Goal: Task Accomplishment & Management: Manage account settings

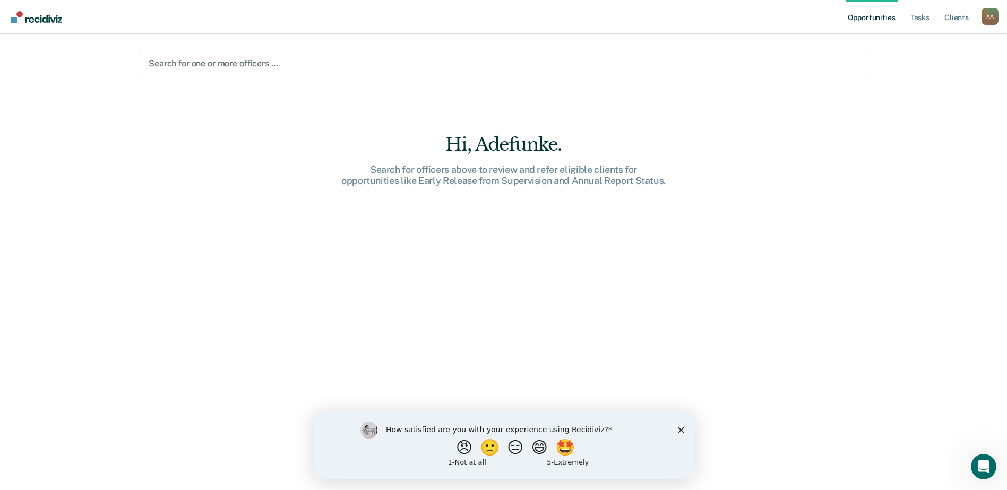
click at [682, 253] on div "Hi, Adefunke. Search for officers above to review and refer eligible clients fo…" at bounding box center [504, 319] width 730 height 371
drag, startPoint x: 884, startPoint y: 0, endPoint x: 889, endPoint y: 146, distance: 146.5
click at [889, 146] on div "Opportunities Tasks Client s [PERSON_NAME] A A Profile How it works Log Out Sea…" at bounding box center [503, 245] width 1007 height 490
click at [709, 74] on div "Search for one or more officers …" at bounding box center [504, 63] width 730 height 25
click at [608, 96] on main "Search for one or more officers … Hi, Adefunke. Search for officers above to re…" at bounding box center [503, 249] width 755 height 431
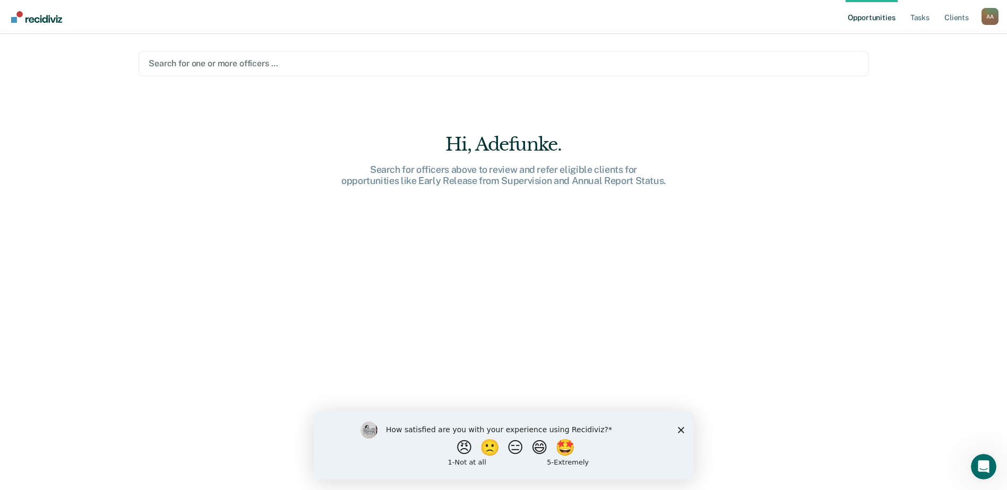
click at [660, 314] on div "Hi, Adefunke. Search for officers above to review and refer eligible clients fo…" at bounding box center [504, 319] width 730 height 371
click at [920, 17] on link "Tasks" at bounding box center [919, 17] width 23 height 34
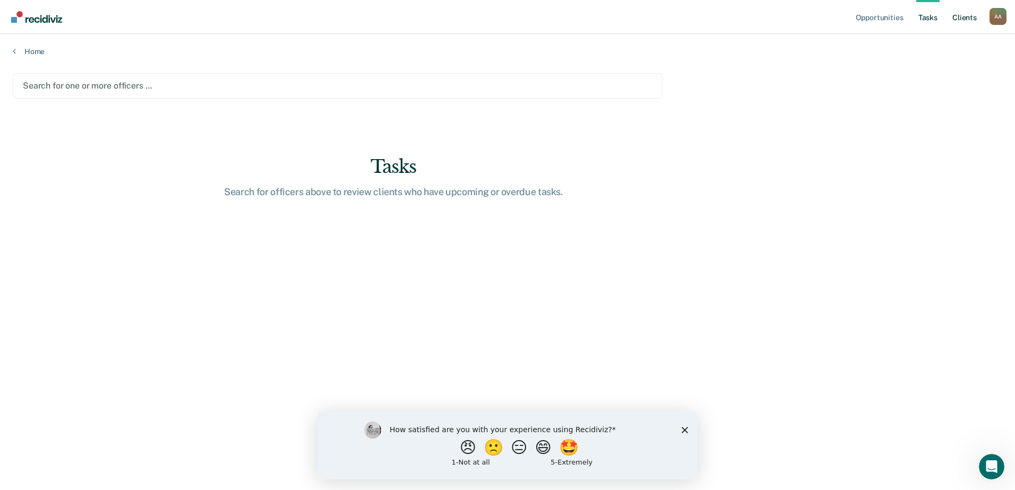
click at [968, 15] on link "Client s" at bounding box center [964, 17] width 29 height 34
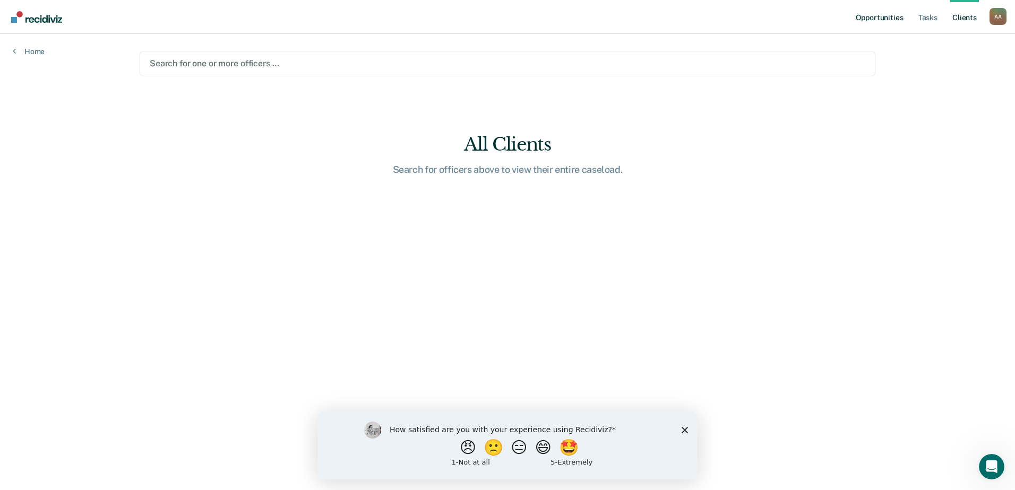
click at [880, 15] on link "Opportunities" at bounding box center [878, 17] width 51 height 34
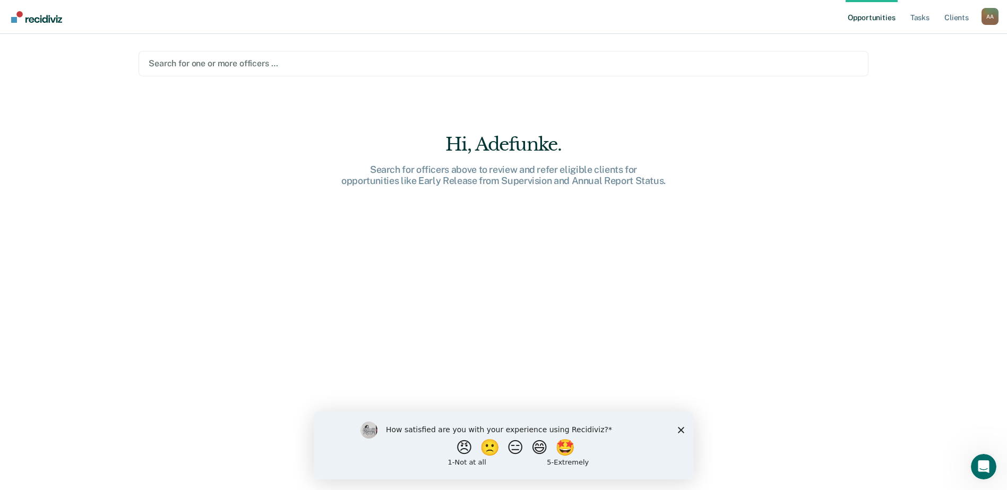
click at [14, 16] on img "Go to Recidiviz Home" at bounding box center [36, 17] width 51 height 12
click at [982, 471] on icon "Open Intercom Messenger" at bounding box center [982, 466] width 18 height 18
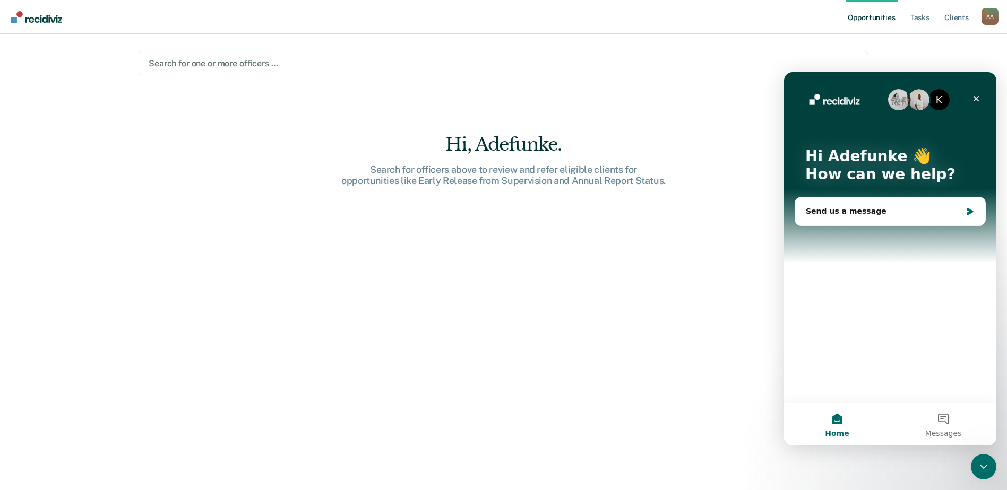
click at [681, 412] on div "Hi, Adefunke. Search for officers above to review and refer eligible clients fo…" at bounding box center [504, 319] width 730 height 371
click at [976, 94] on icon "Close" at bounding box center [976, 98] width 8 height 8
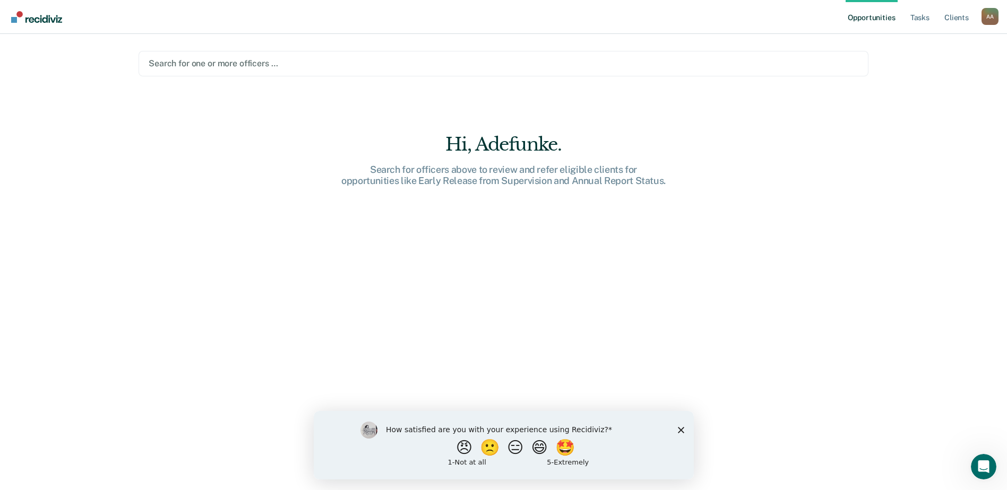
click at [479, 172] on div "Search for officers above to review and refer eligible clients for opportunitie…" at bounding box center [504, 175] width 340 height 23
click at [918, 18] on link "Tasks" at bounding box center [919, 17] width 23 height 34
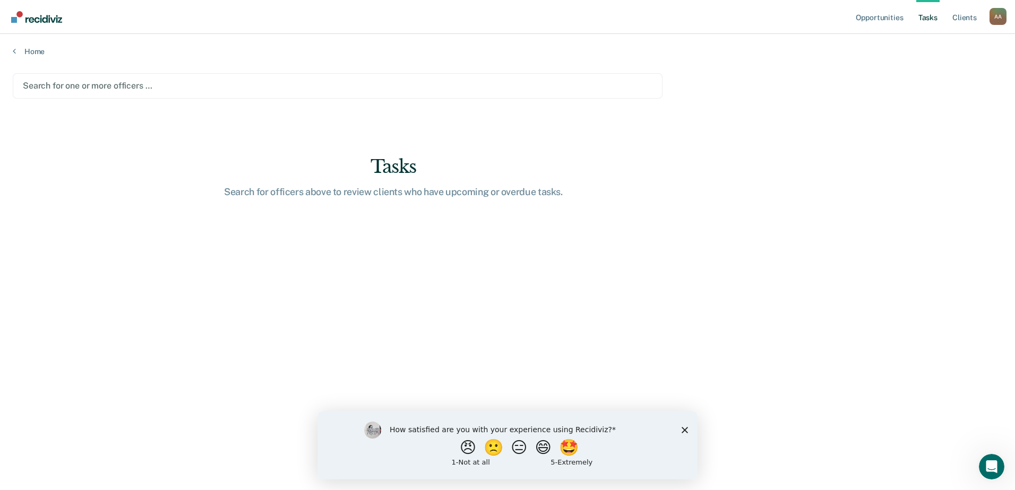
click at [429, 198] on div "Search for officers above to review clients who have upcoming or overdue tasks." at bounding box center [393, 192] width 340 height 12
click at [881, 18] on link "Opportunities" at bounding box center [878, 17] width 51 height 34
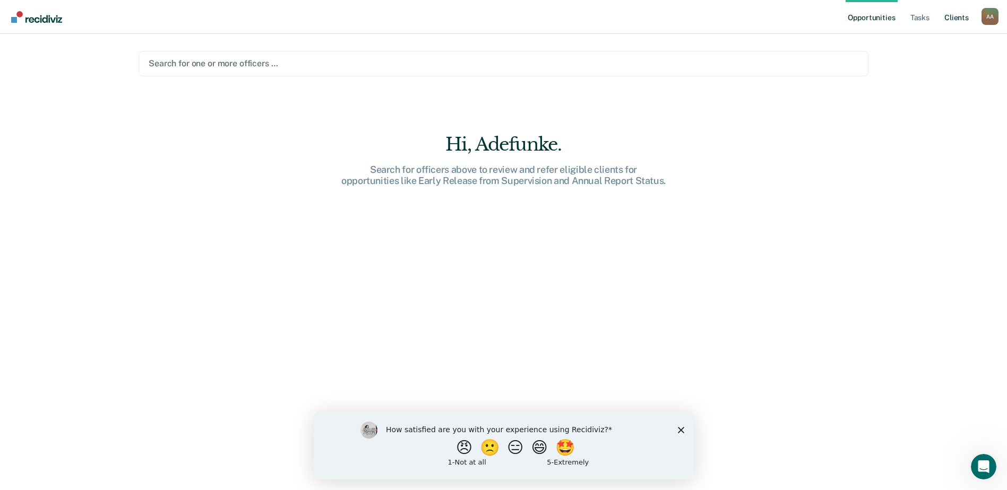
click at [951, 20] on link "Client s" at bounding box center [956, 17] width 29 height 34
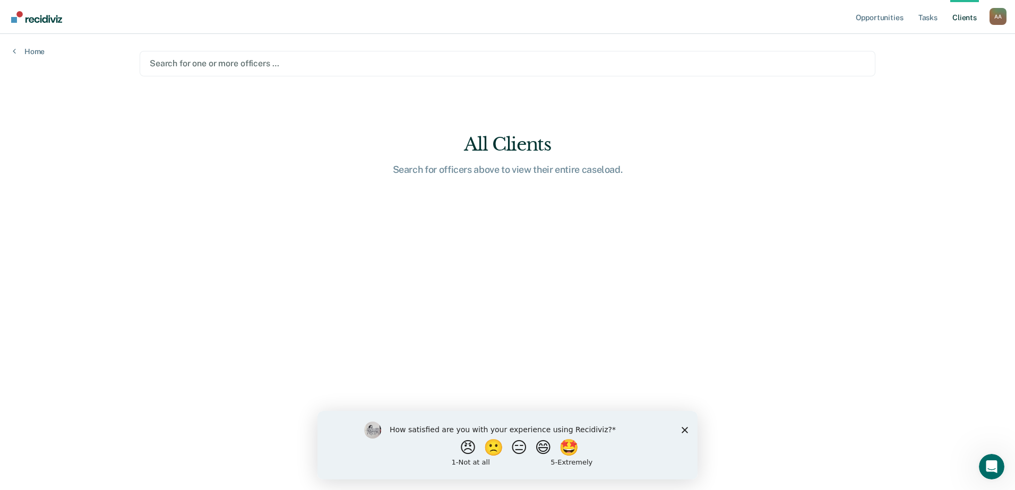
click at [687, 431] on polygon "Close survey" at bounding box center [684, 430] width 6 height 6
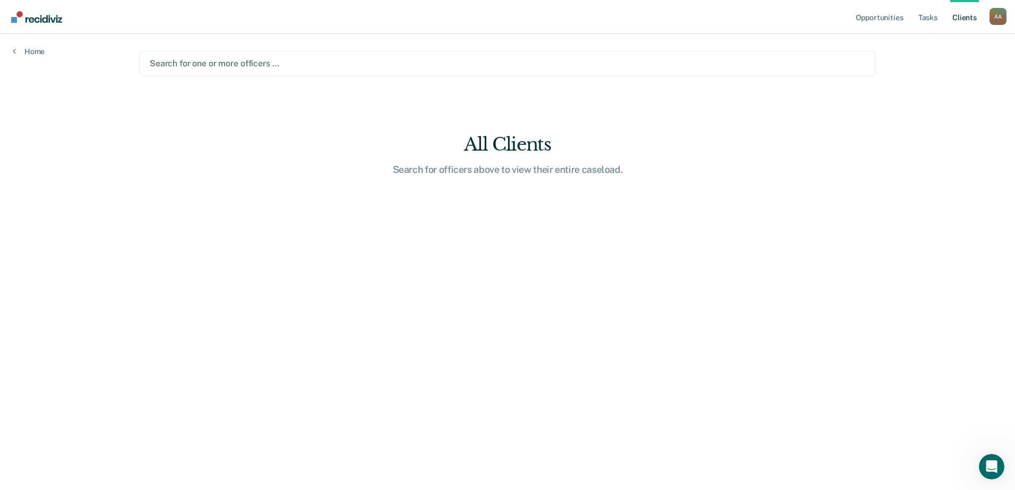
click at [962, 19] on link "Client s" at bounding box center [964, 17] width 29 height 34
click at [970, 20] on link "Client s" at bounding box center [964, 17] width 29 height 34
click at [925, 21] on link "Tasks" at bounding box center [927, 17] width 23 height 34
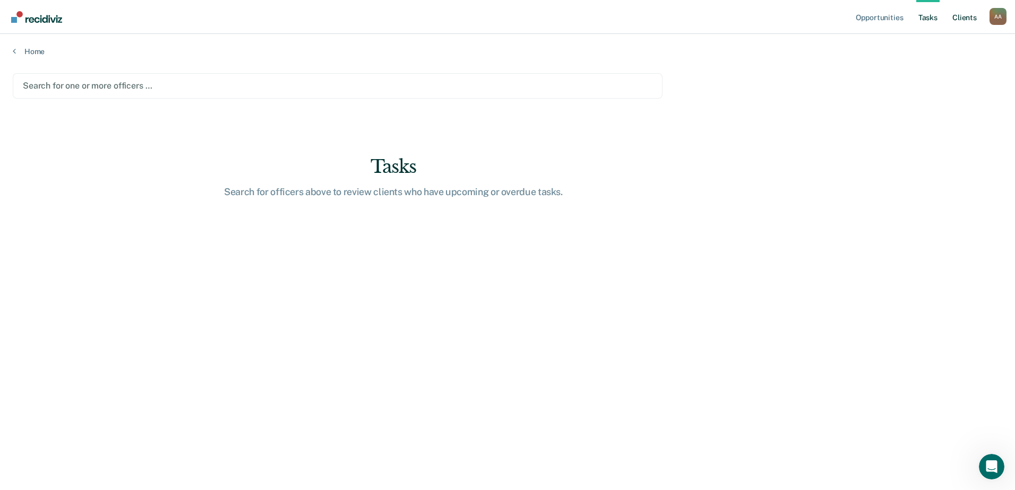
click at [960, 19] on link "Client s" at bounding box center [964, 17] width 29 height 34
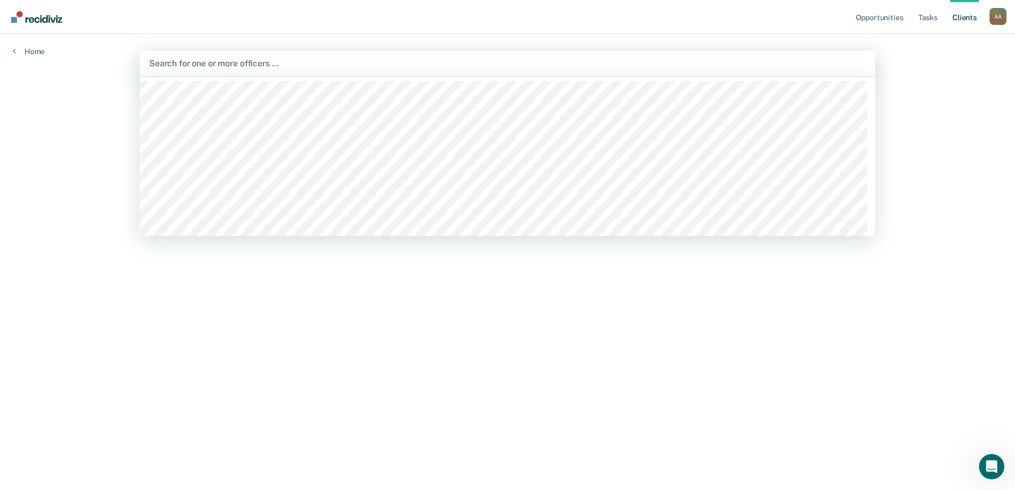
click at [290, 63] on div at bounding box center [507, 63] width 716 height 12
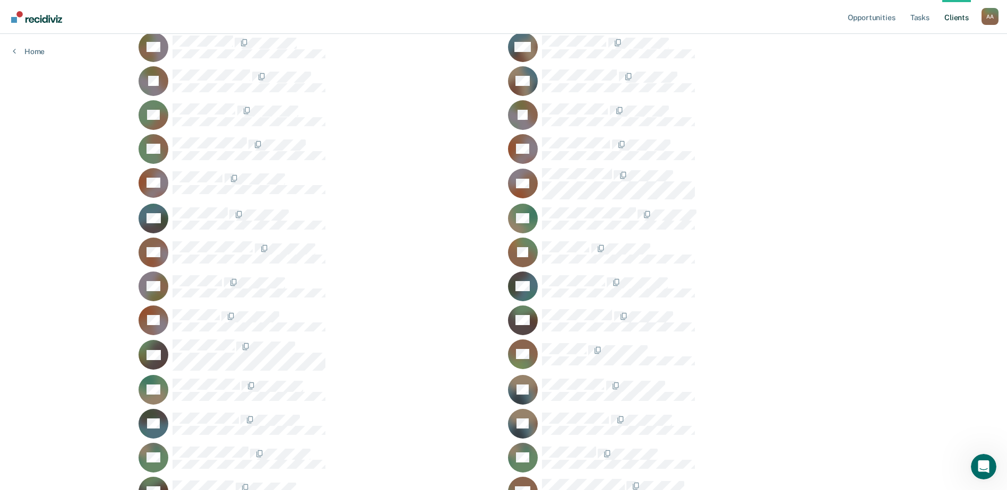
scroll to position [212, 0]
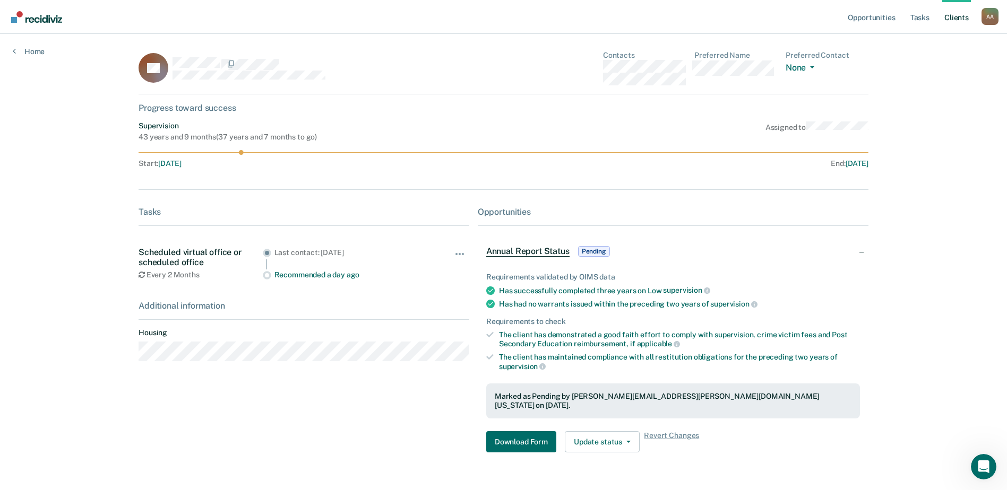
drag, startPoint x: 591, startPoint y: 250, endPoint x: 887, endPoint y: 283, distance: 297.9
click at [887, 283] on div "Opportunities Tasks Client s [PERSON_NAME] A A Profile How it works Log Out Hom…" at bounding box center [503, 258] width 1007 height 516
click at [598, 253] on span "Pending" at bounding box center [594, 251] width 32 height 11
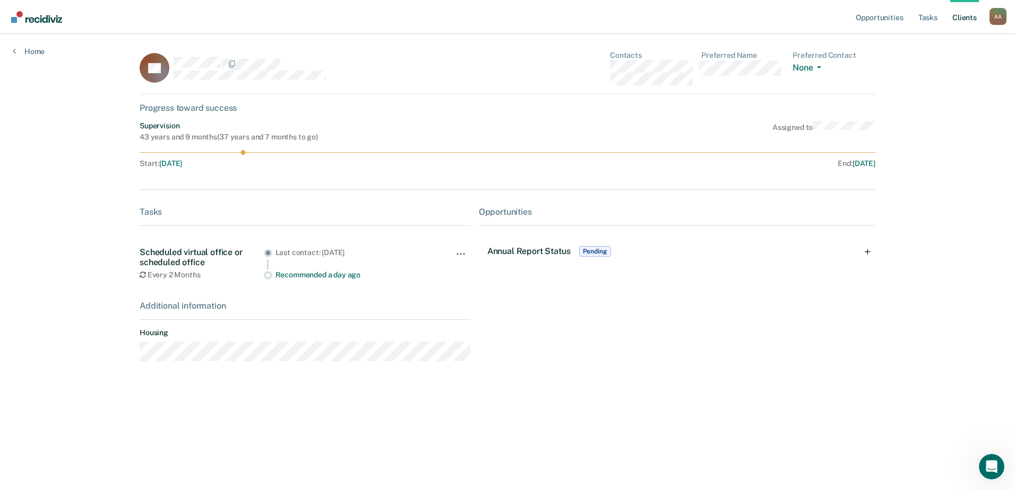
click at [600, 256] on span "Pending" at bounding box center [595, 251] width 32 height 11
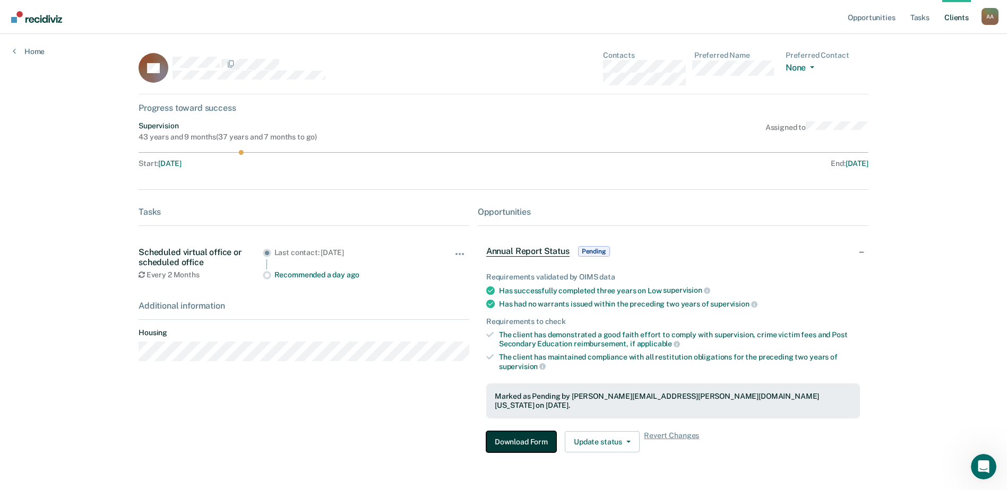
click at [535, 437] on button "Download Form" at bounding box center [521, 441] width 70 height 21
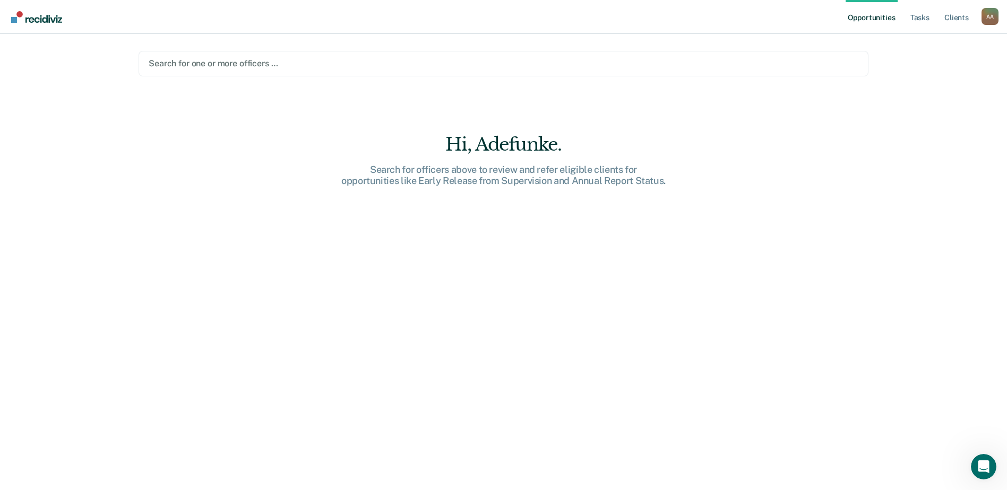
click at [878, 19] on link "Opportunities" at bounding box center [870, 17] width 51 height 34
click at [876, 18] on link "Opportunities" at bounding box center [870, 17] width 51 height 34
click at [875, 19] on link "Opportunities" at bounding box center [870, 17] width 51 height 34
click at [875, 18] on link "Opportunities" at bounding box center [870, 17] width 51 height 34
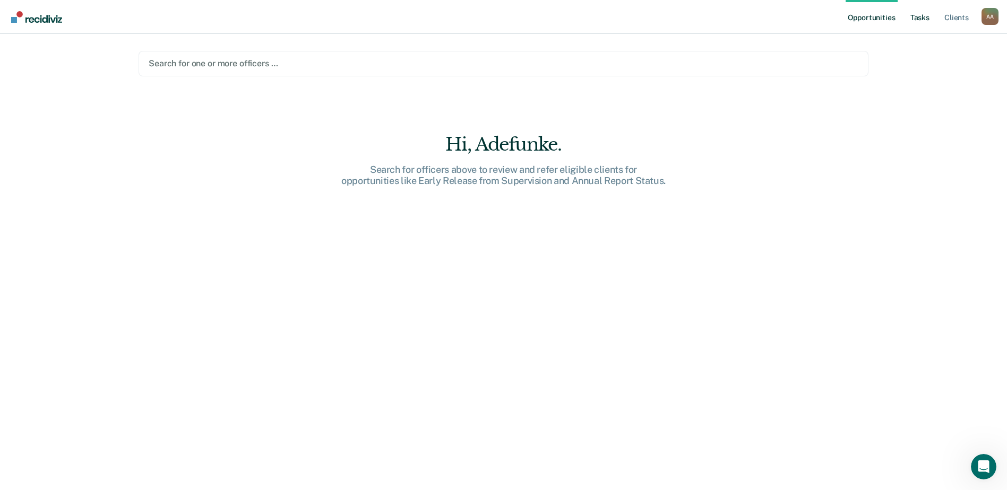
click at [922, 15] on link "Tasks" at bounding box center [919, 17] width 23 height 34
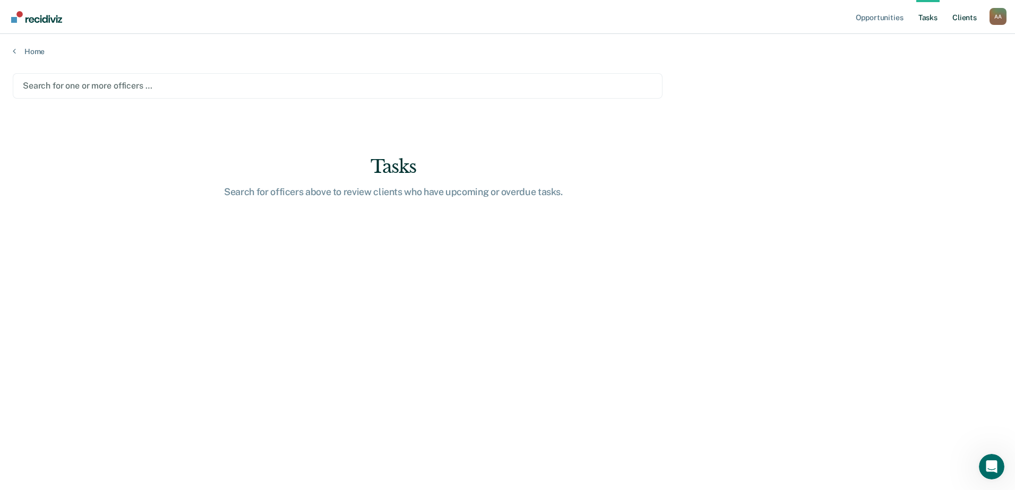
click at [963, 18] on link "Client s" at bounding box center [964, 17] width 29 height 34
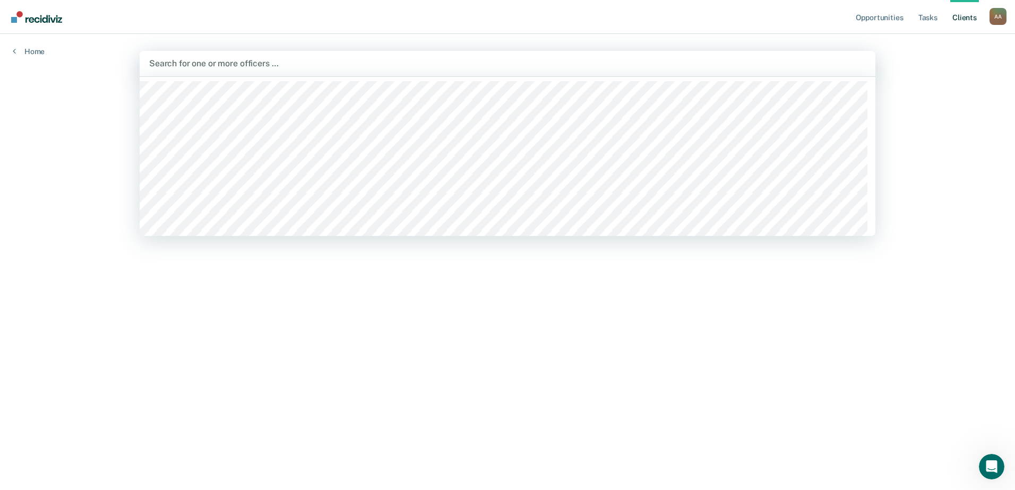
click at [287, 66] on div at bounding box center [507, 63] width 716 height 12
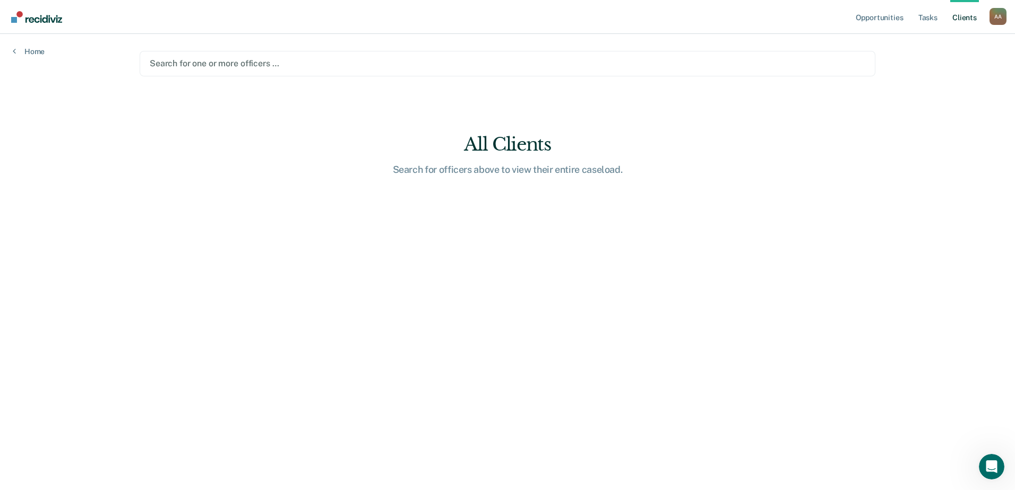
click at [997, 16] on div "A A" at bounding box center [997, 16] width 17 height 17
click at [934, 117] on div "Opportunities Tasks Client s [PERSON_NAME] A A Profile How it works Log Out Hom…" at bounding box center [507, 245] width 1015 height 490
click at [300, 65] on div at bounding box center [507, 63] width 715 height 12
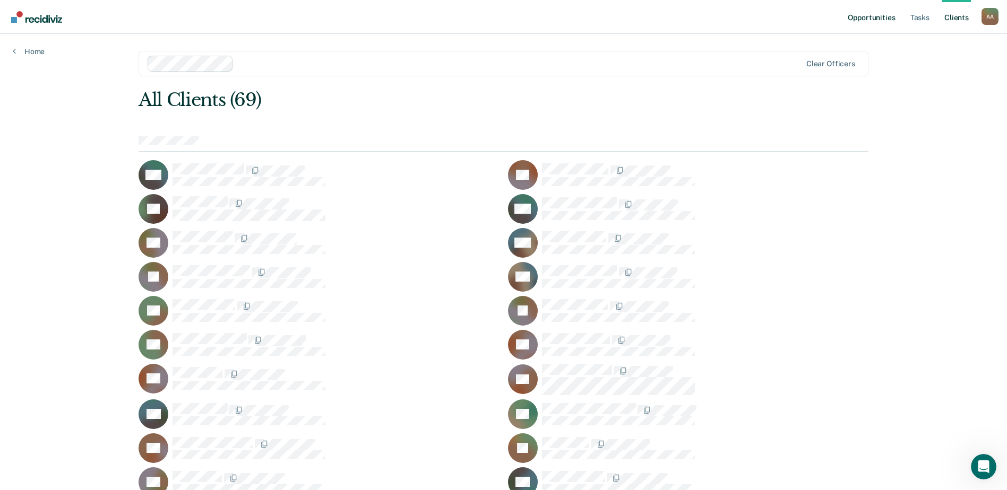
click at [870, 19] on link "Opportunities" at bounding box center [870, 17] width 51 height 34
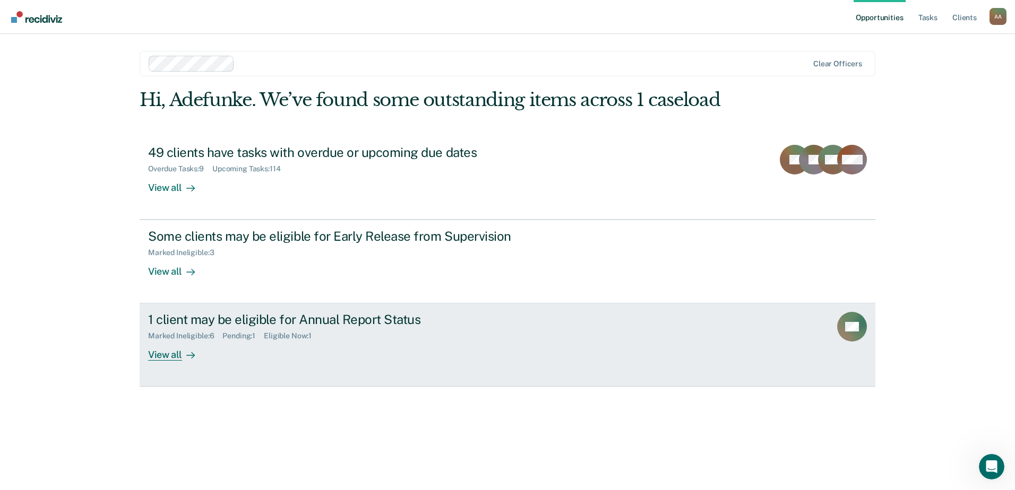
click at [283, 320] on div "1 client may be eligible for Annual Report Status" at bounding box center [334, 319] width 373 height 15
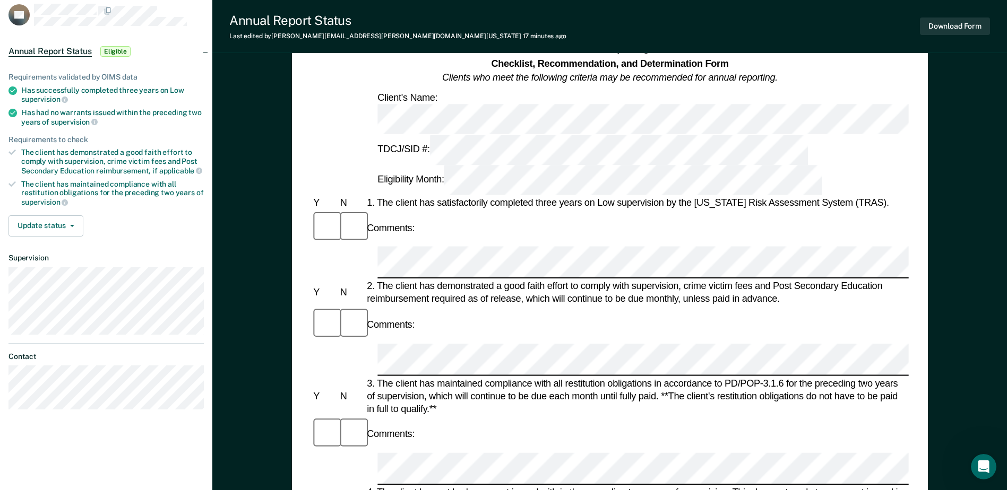
scroll to position [53, 0]
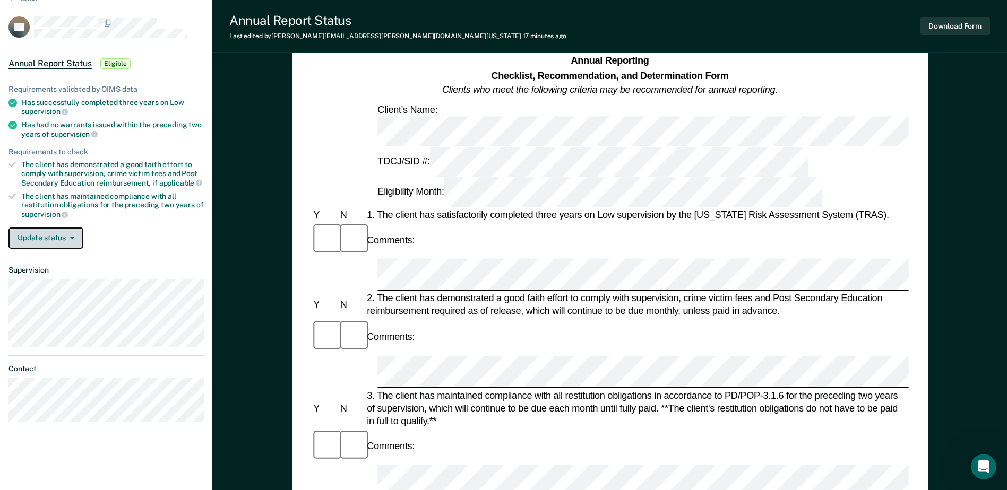
click at [72, 237] on icon "button" at bounding box center [72, 238] width 4 height 2
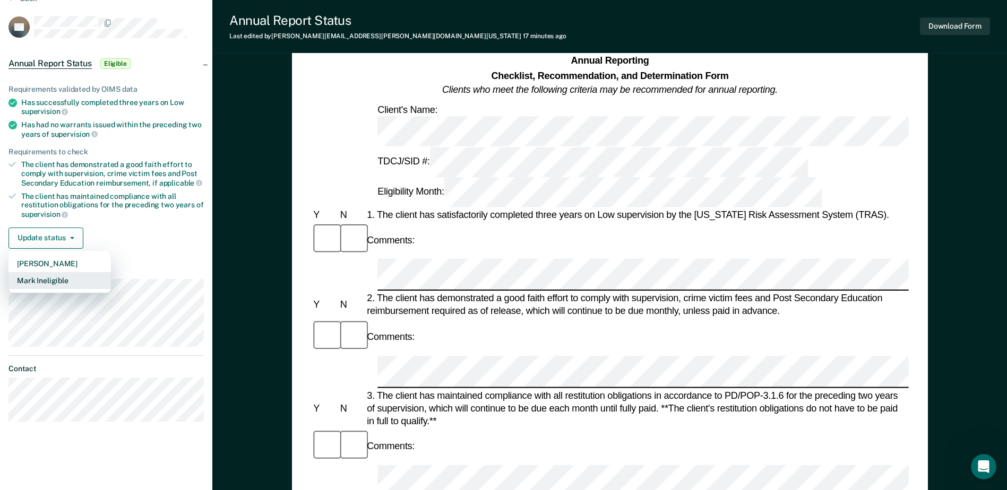
click at [71, 280] on button "Mark Ineligible" at bounding box center [59, 280] width 102 height 17
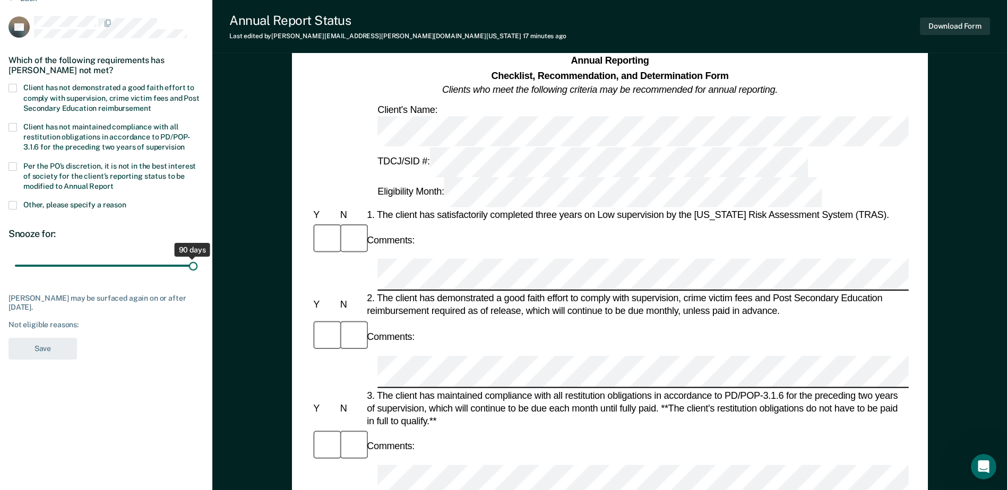
drag, startPoint x: 73, startPoint y: 264, endPoint x: 201, endPoint y: 272, distance: 128.2
type input "90"
click at [197, 272] on input "range" at bounding box center [106, 266] width 183 height 19
click at [14, 204] on span at bounding box center [12, 205] width 8 height 8
click at [126, 201] on input "Other, please specify a reason" at bounding box center [126, 201] width 0 height 0
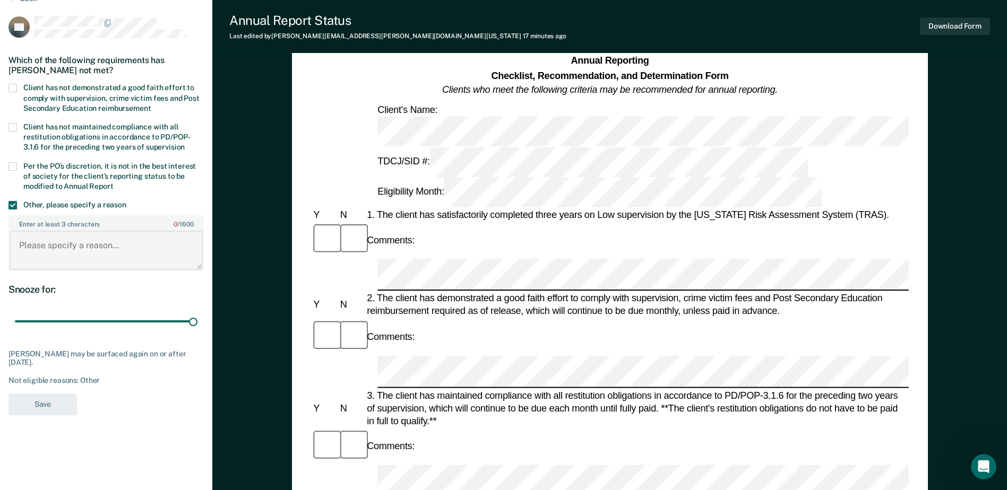
click at [62, 243] on textarea "Enter at least 3 characters 0 / 1600" at bounding box center [106, 250] width 193 height 39
type textarea "Discharge date is [DATE]"
click at [43, 407] on button "Save" at bounding box center [42, 405] width 68 height 22
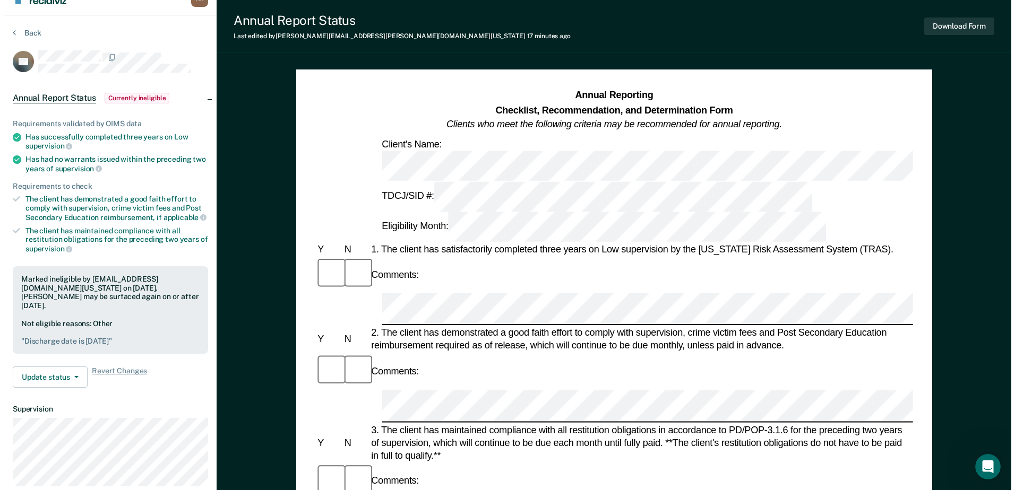
scroll to position [0, 0]
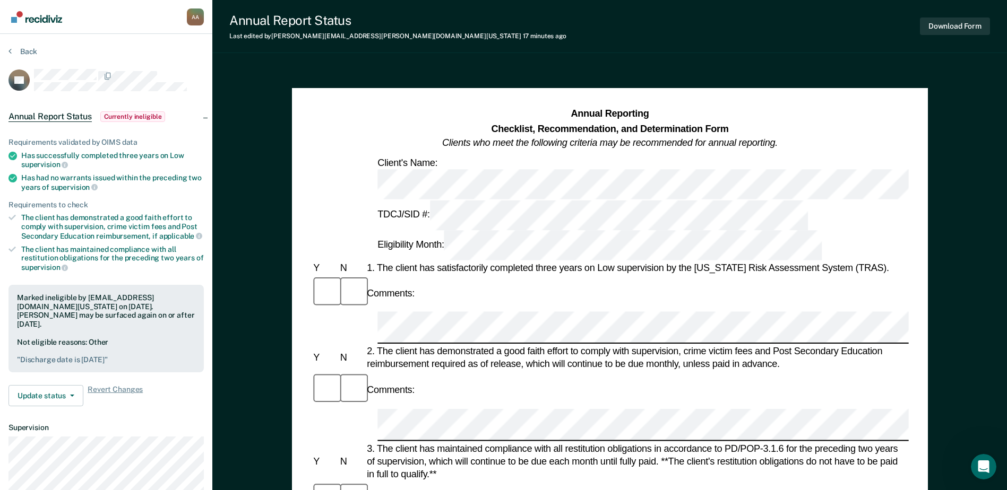
click at [31, 19] on img "Go to Recidiviz Home" at bounding box center [36, 17] width 51 height 12
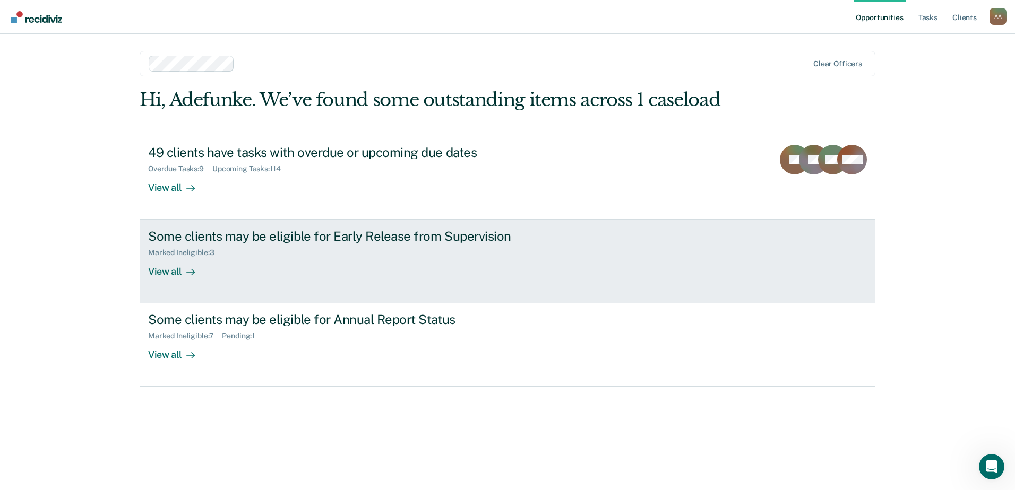
click at [168, 273] on div "View all" at bounding box center [177, 267] width 59 height 21
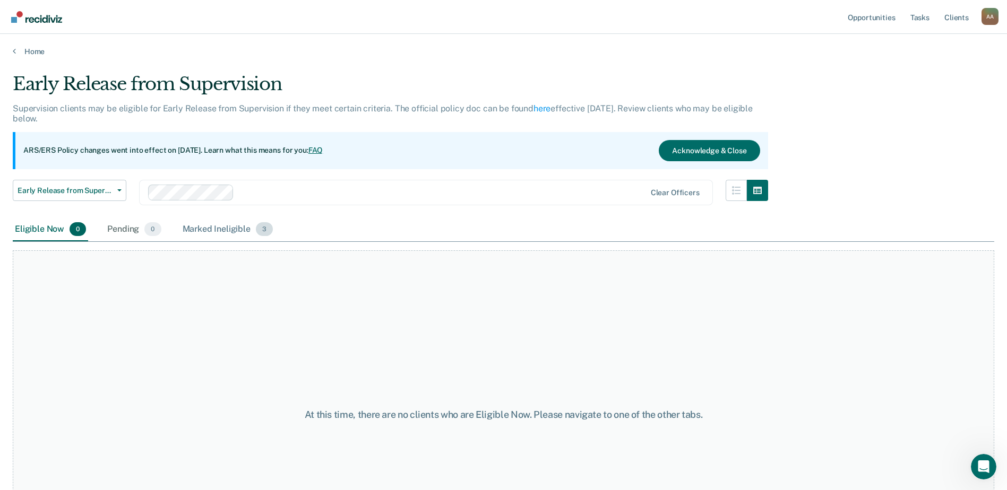
click at [262, 230] on span "3" at bounding box center [264, 229] width 17 height 14
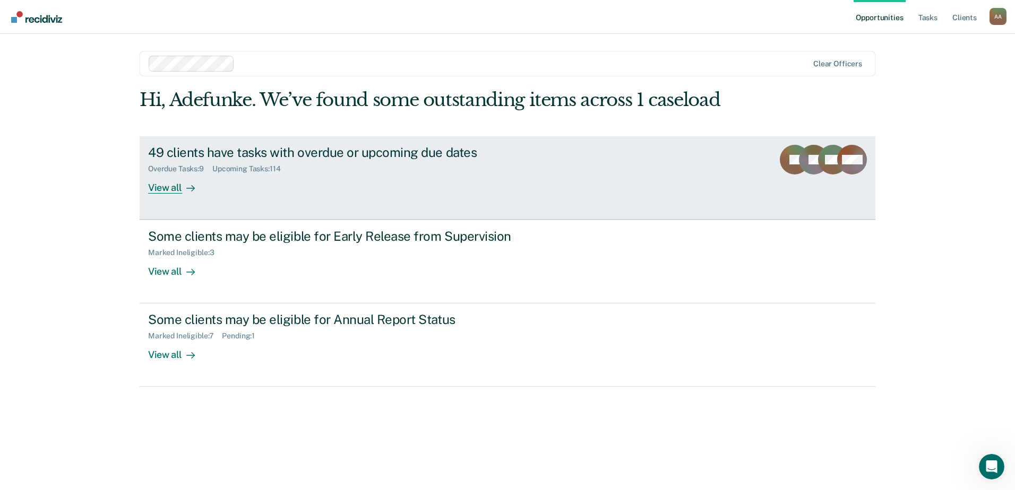
click at [260, 171] on div "Upcoming Tasks : 114" at bounding box center [250, 169] width 77 height 9
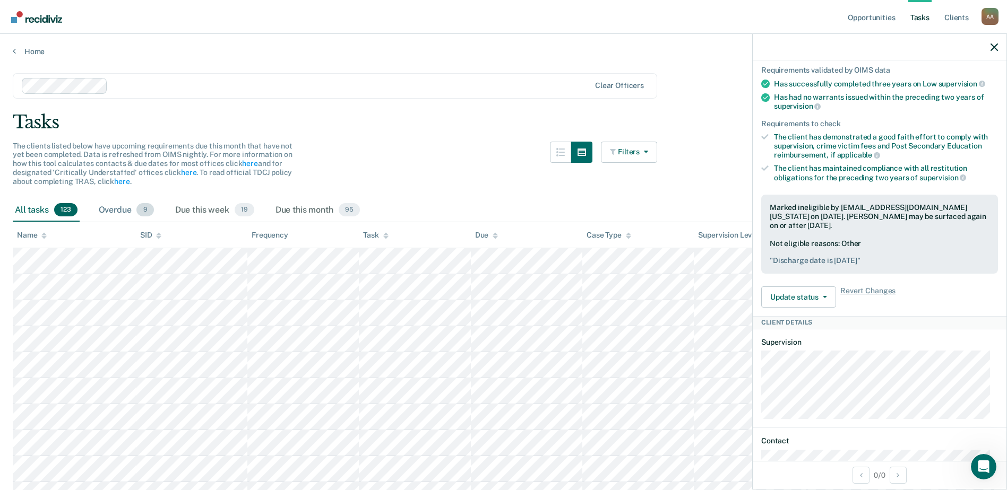
click at [140, 209] on span "9" at bounding box center [144, 210] width 17 height 14
click at [241, 212] on span "19" at bounding box center [245, 210] width 20 height 14
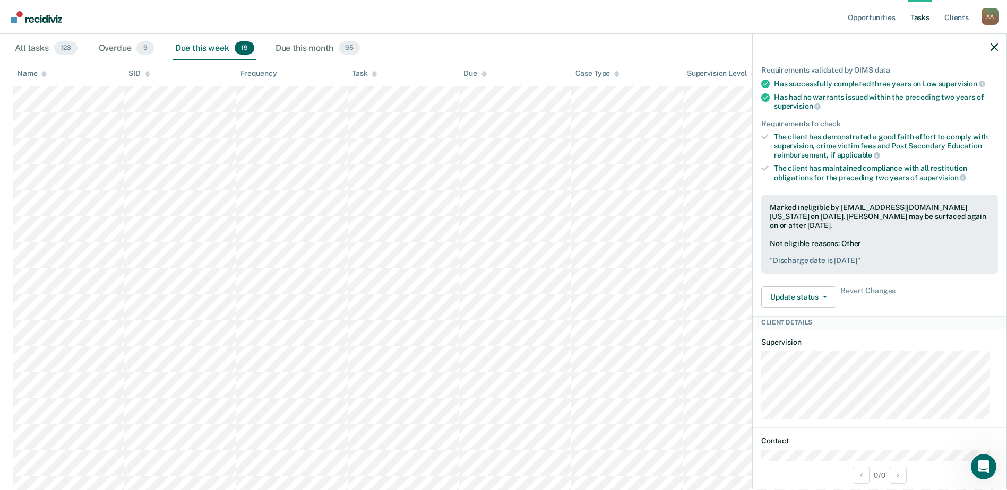
scroll to position [135, 0]
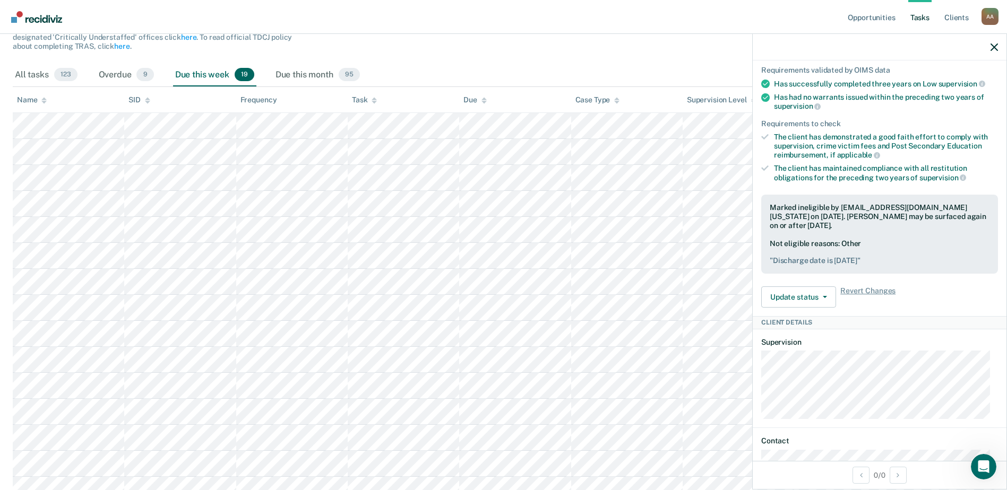
click at [993, 41] on div at bounding box center [879, 47] width 254 height 27
click at [993, 46] on icon "button" at bounding box center [993, 47] width 7 height 7
